Goal: Find specific page/section: Find specific page/section

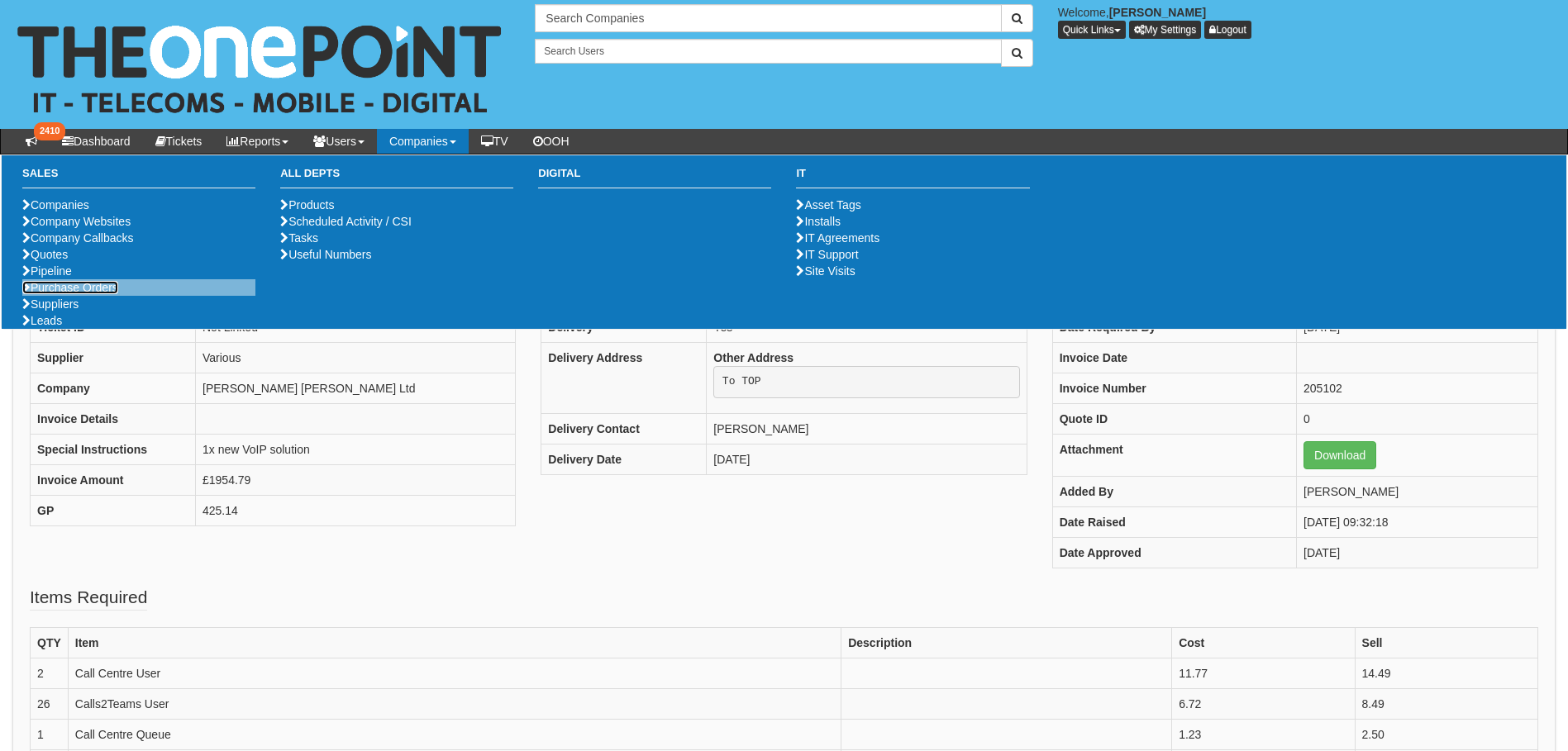
click at [107, 294] on link "Purchase Orders" at bounding box center [70, 286] width 96 height 13
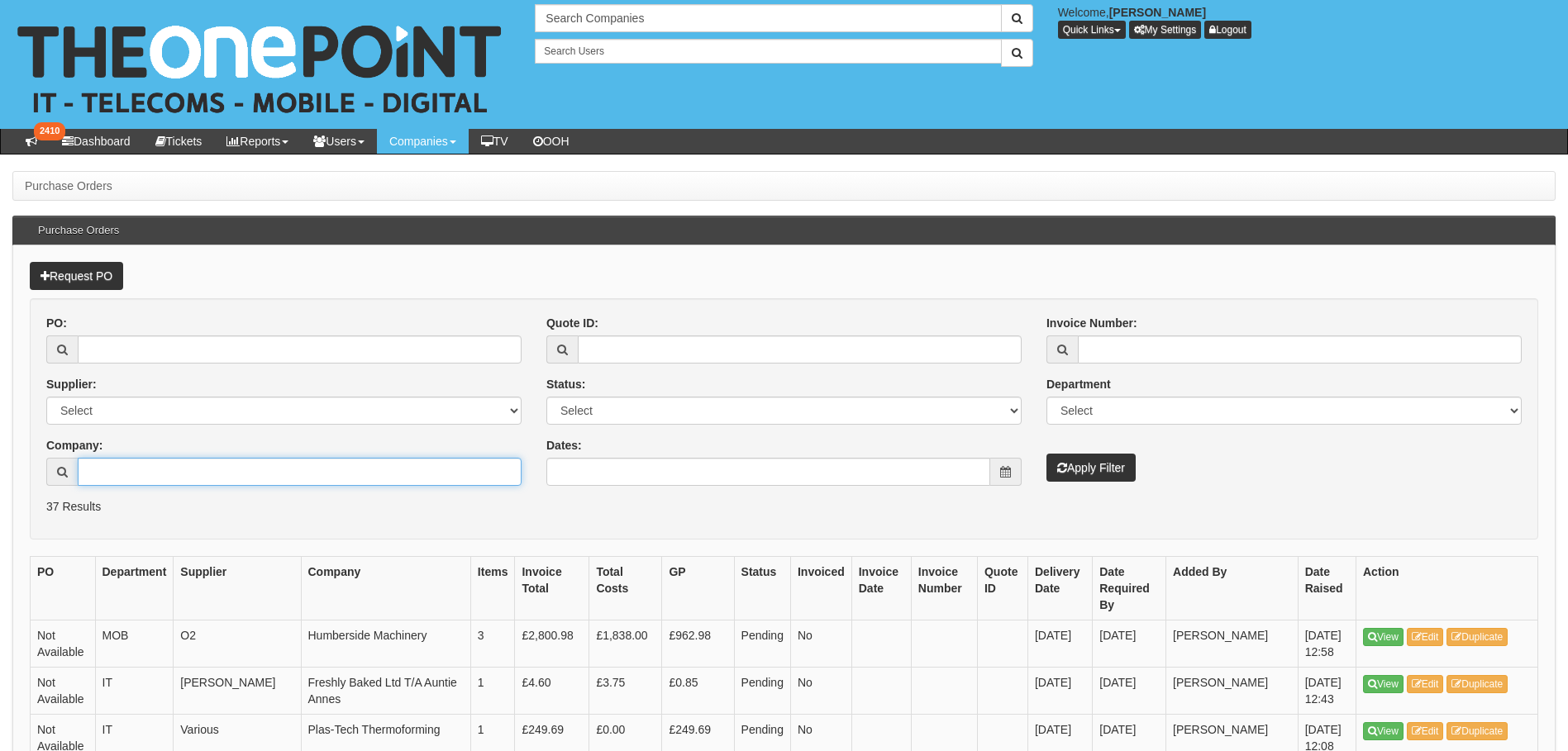
click at [127, 469] on input "Company:" at bounding box center [299, 471] width 444 height 29
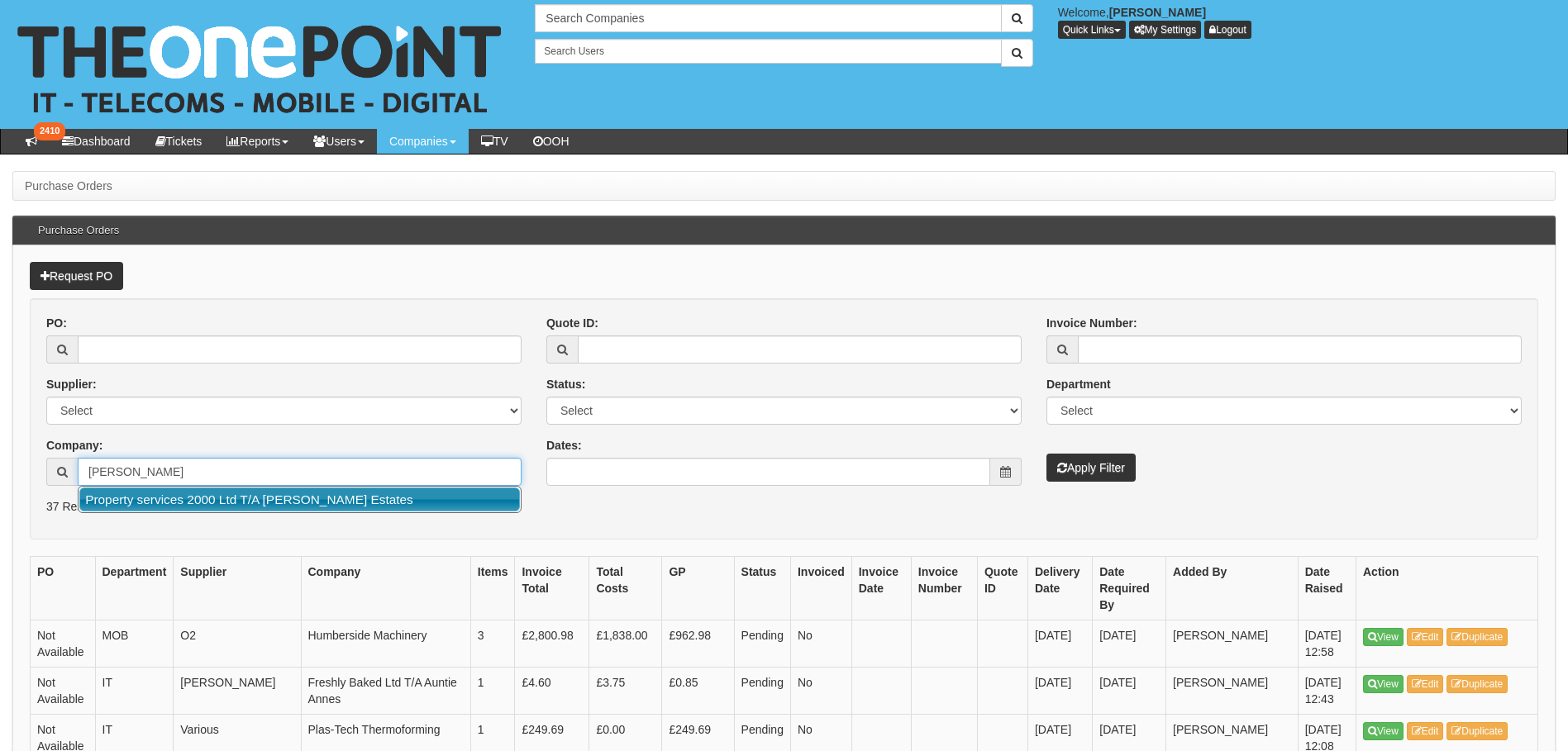
click at [134, 492] on link "Property services 2000 Ltd T/A Roy Peters Estates" at bounding box center [299, 499] width 440 height 24
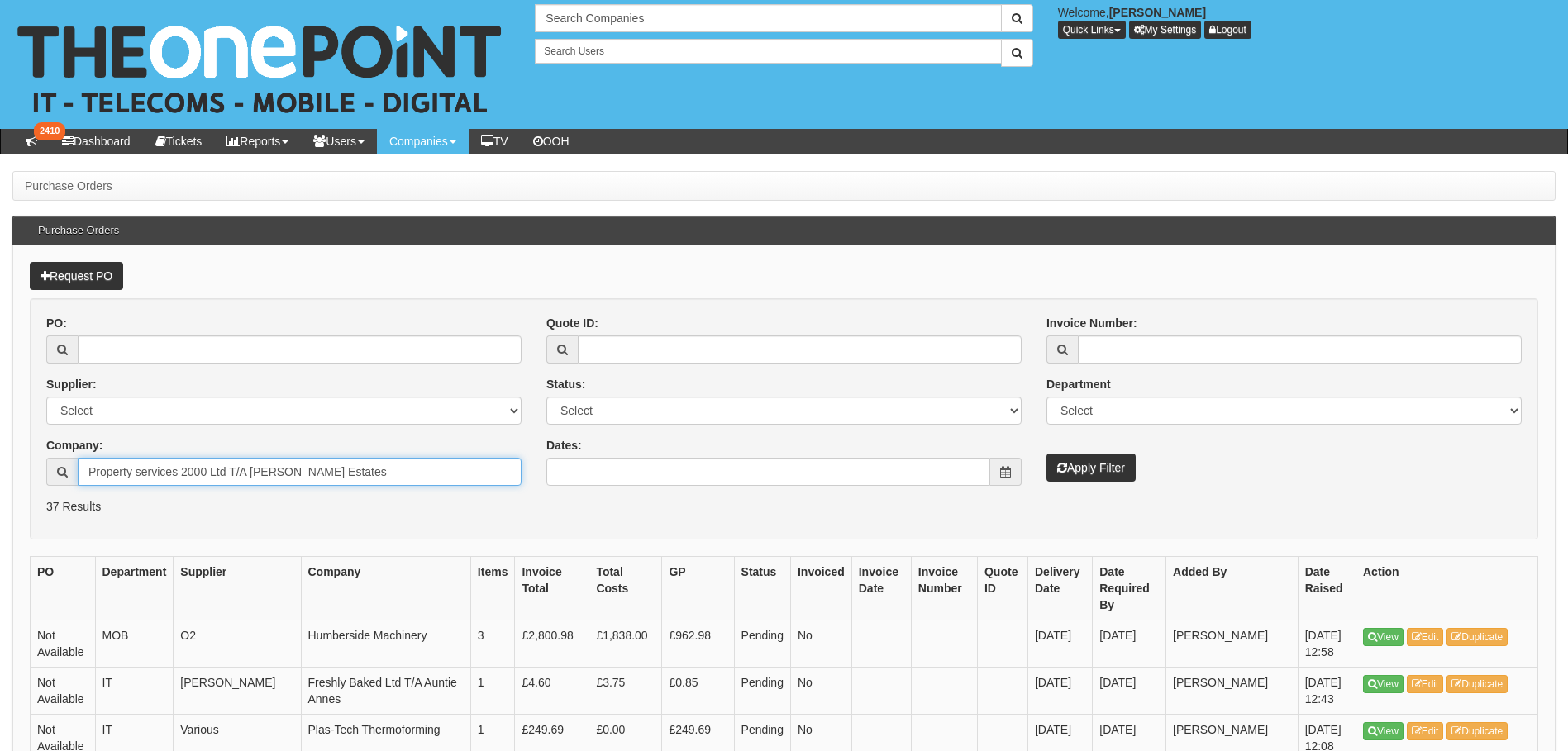
type input "Property services 2000 Ltd T/A Roy Peters Estates"
click at [1097, 476] on button "Apply Filter" at bounding box center [1090, 468] width 90 height 29
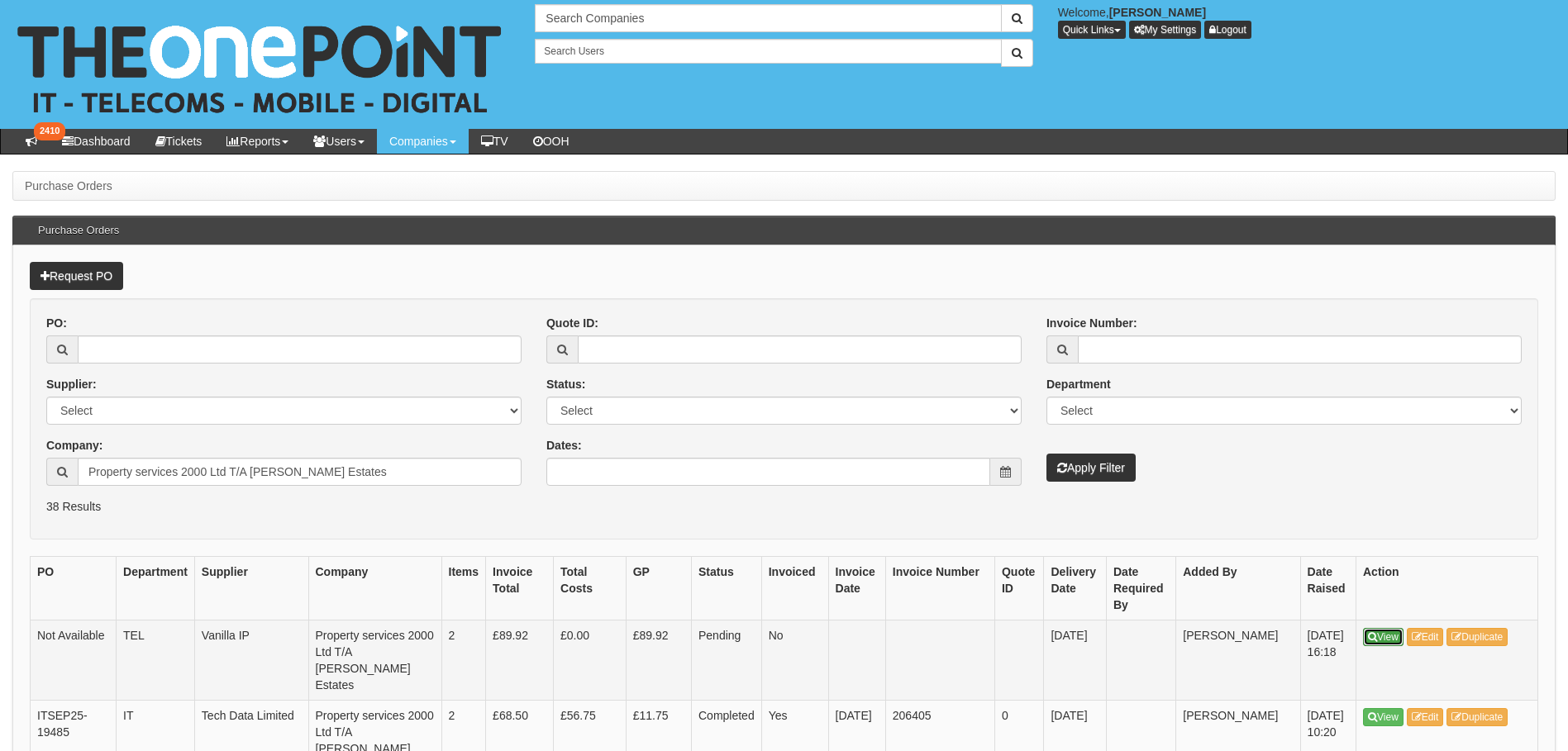
click at [1373, 634] on icon at bounding box center [1372, 637] width 9 height 10
